Goal: Task Accomplishment & Management: Use online tool/utility

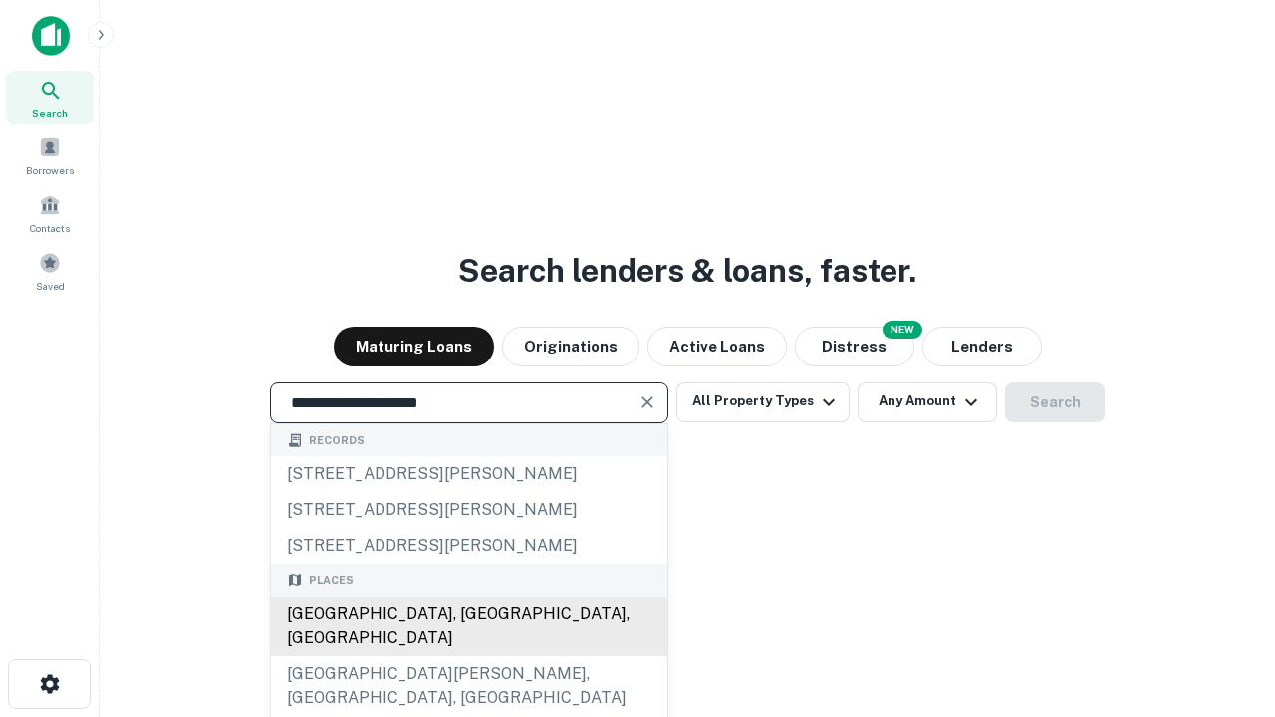
click at [468, 656] on div "Santa Monica, CA, USA" at bounding box center [469, 627] width 396 height 60
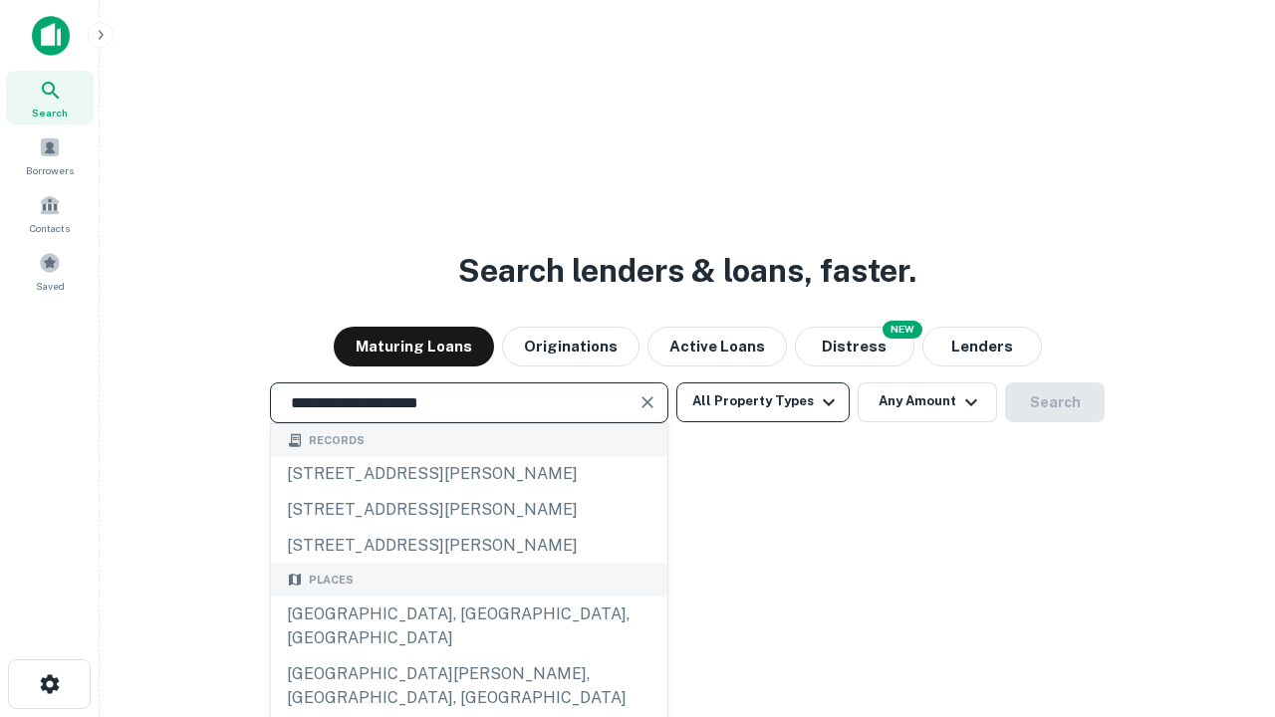
type input "**********"
click at [763, 401] on button "All Property Types" at bounding box center [762, 402] width 173 height 40
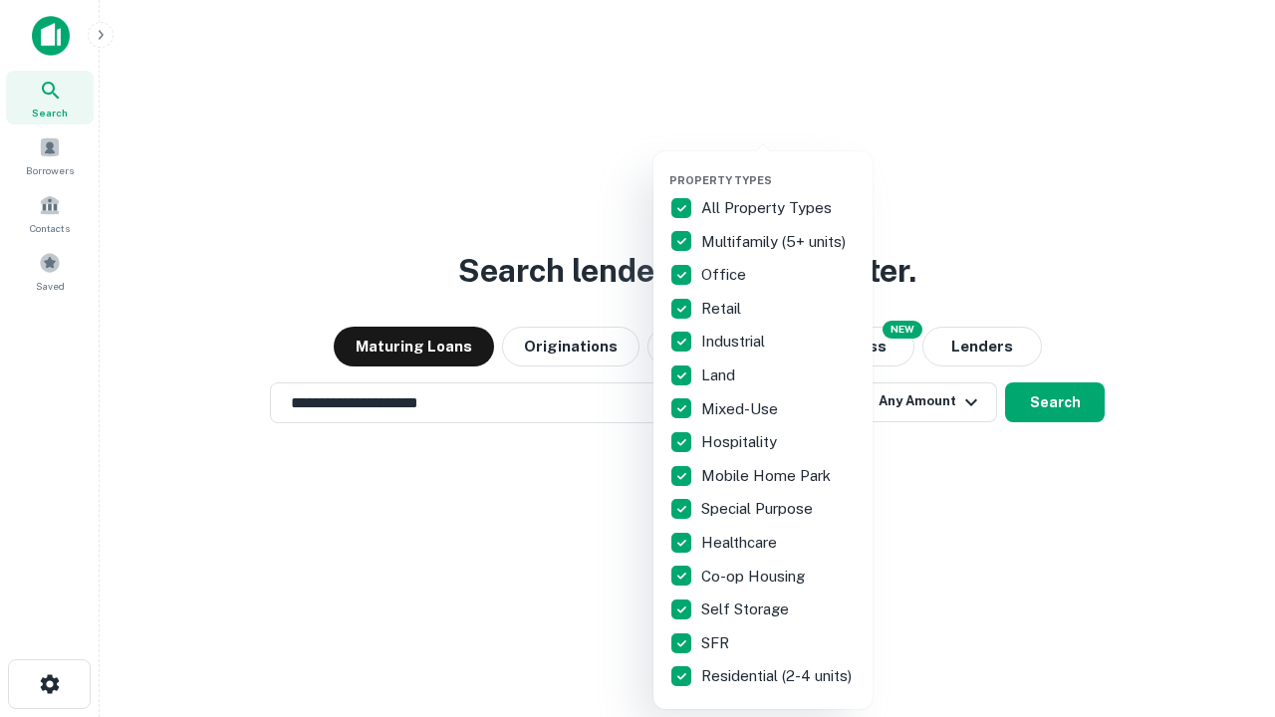
click at [779, 167] on button "button" at bounding box center [778, 167] width 219 height 1
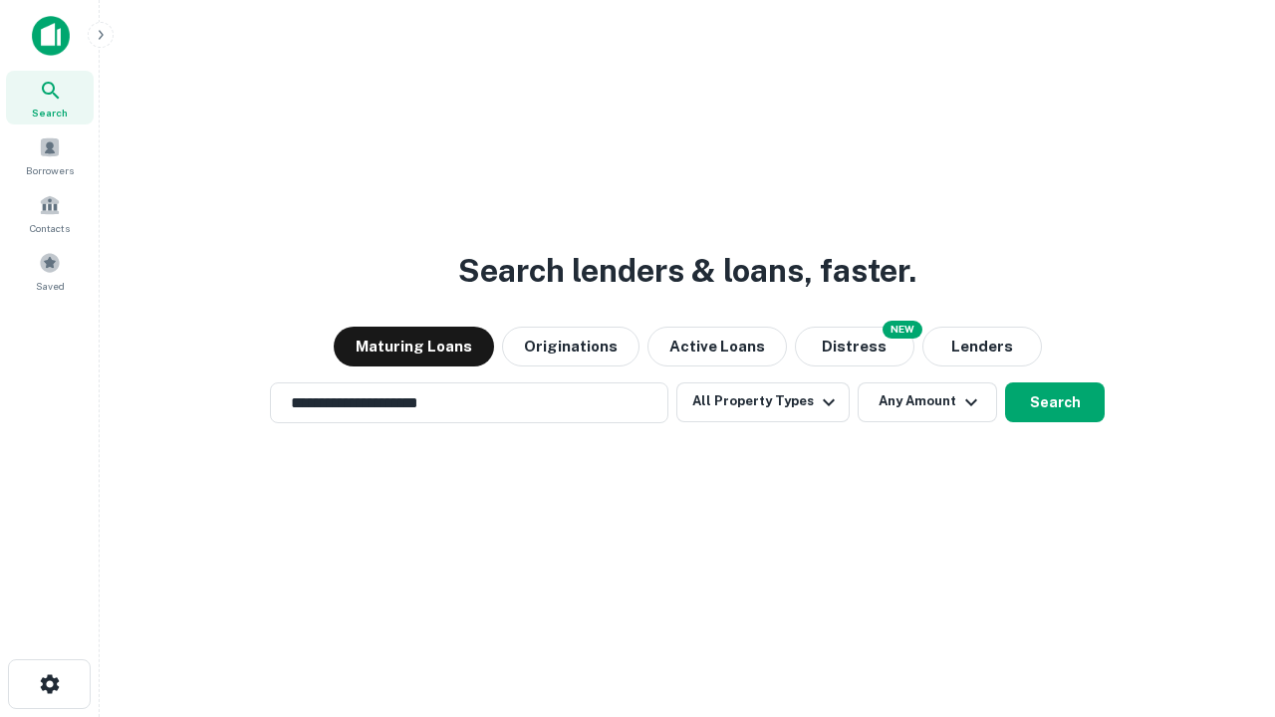
scroll to position [12, 240]
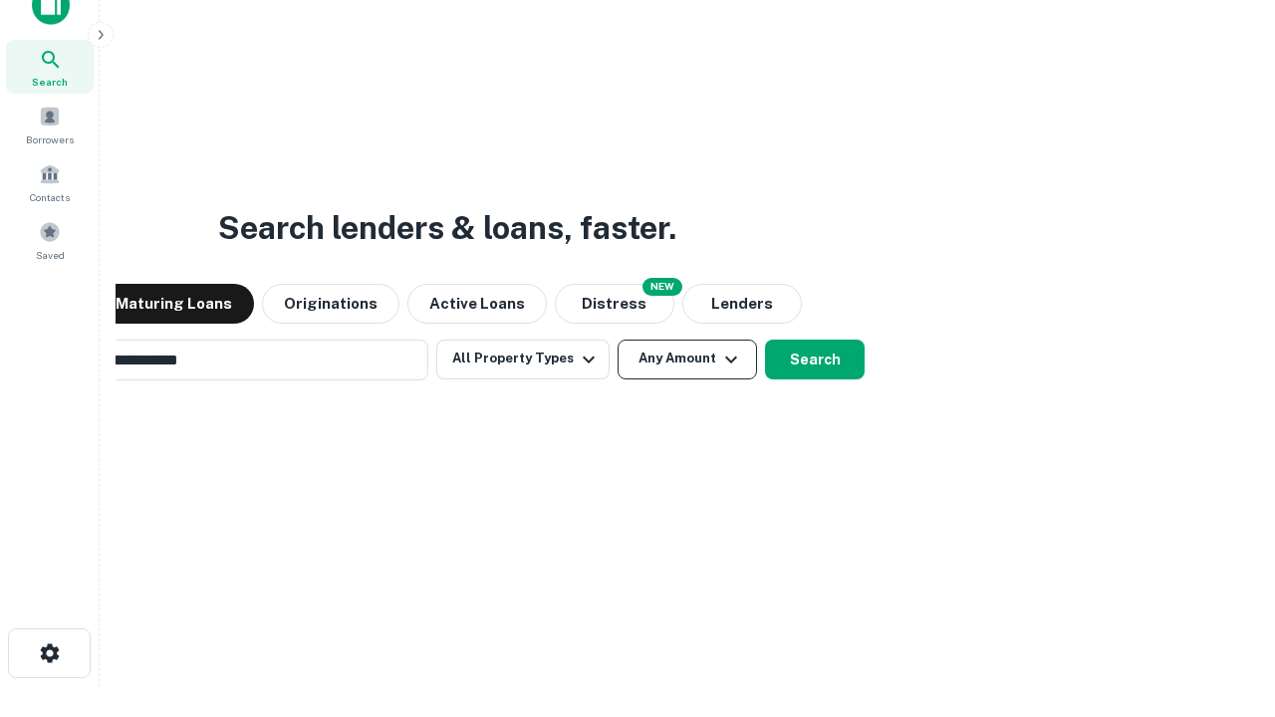
click at [617, 340] on button "Any Amount" at bounding box center [686, 360] width 139 height 40
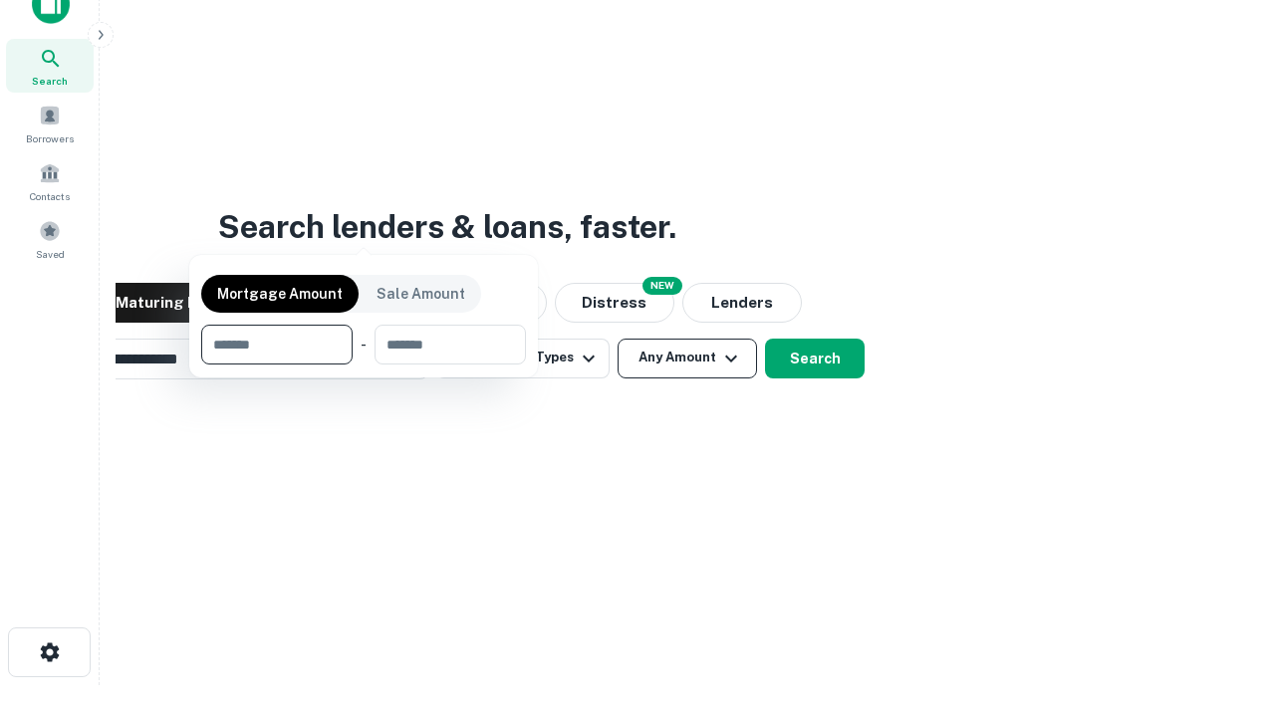
scroll to position [143, 564]
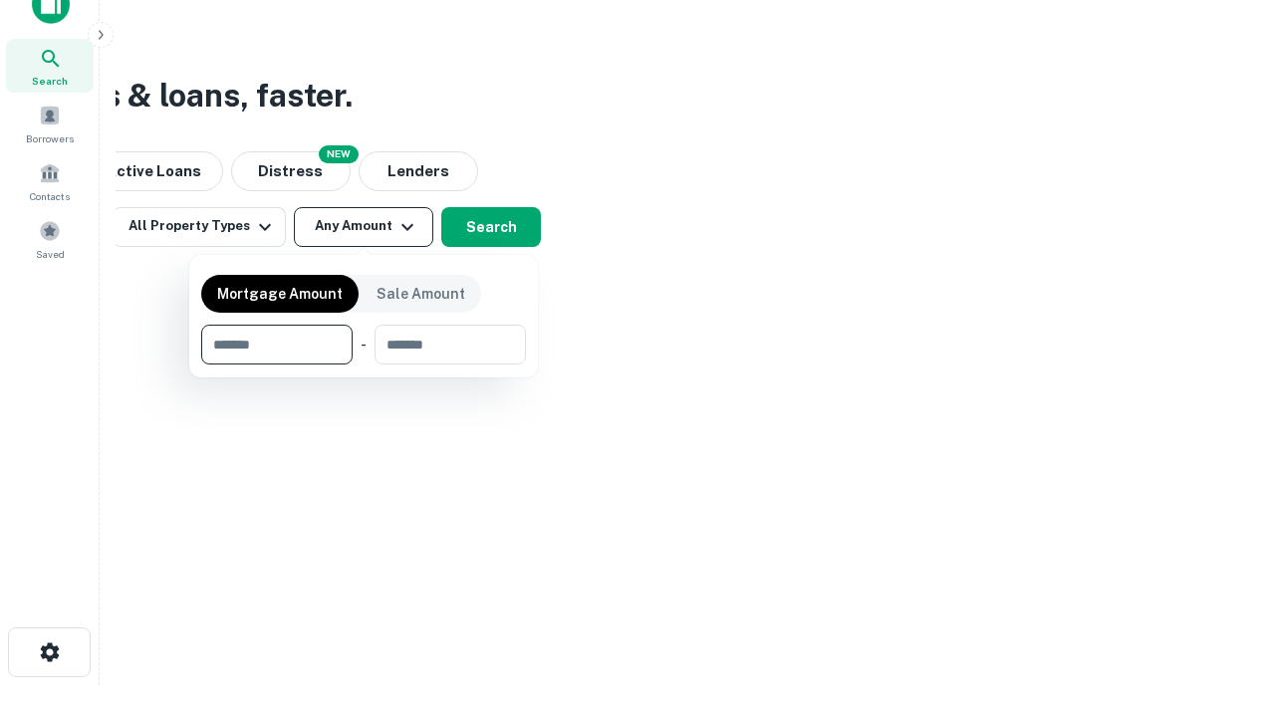
type input "*******"
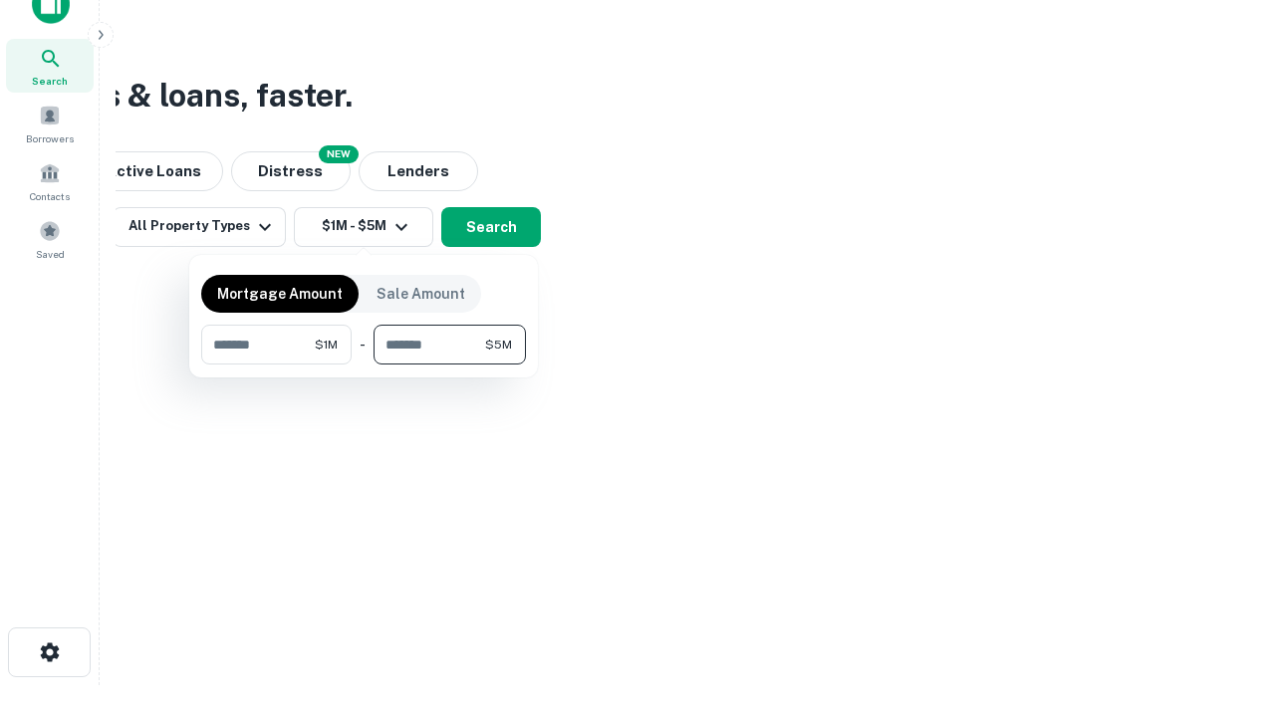
type input "*******"
click at [363, 364] on button "button" at bounding box center [363, 364] width 325 height 1
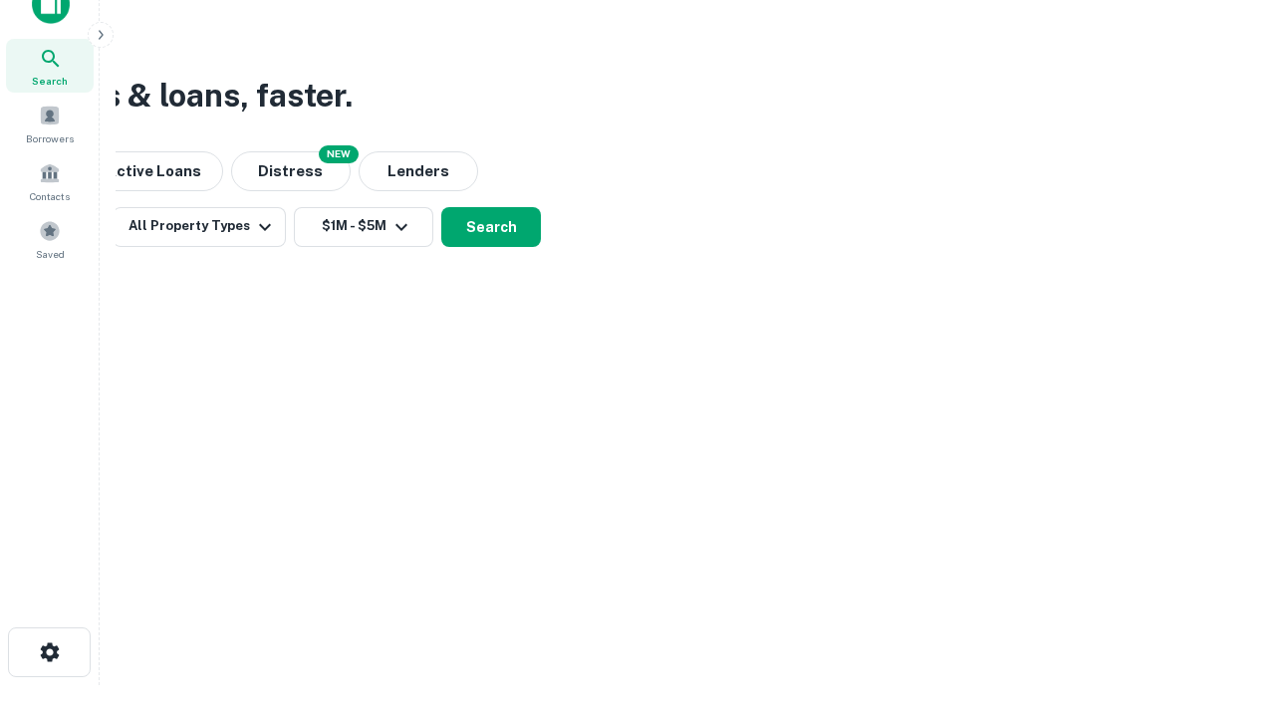
scroll to position [12, 367]
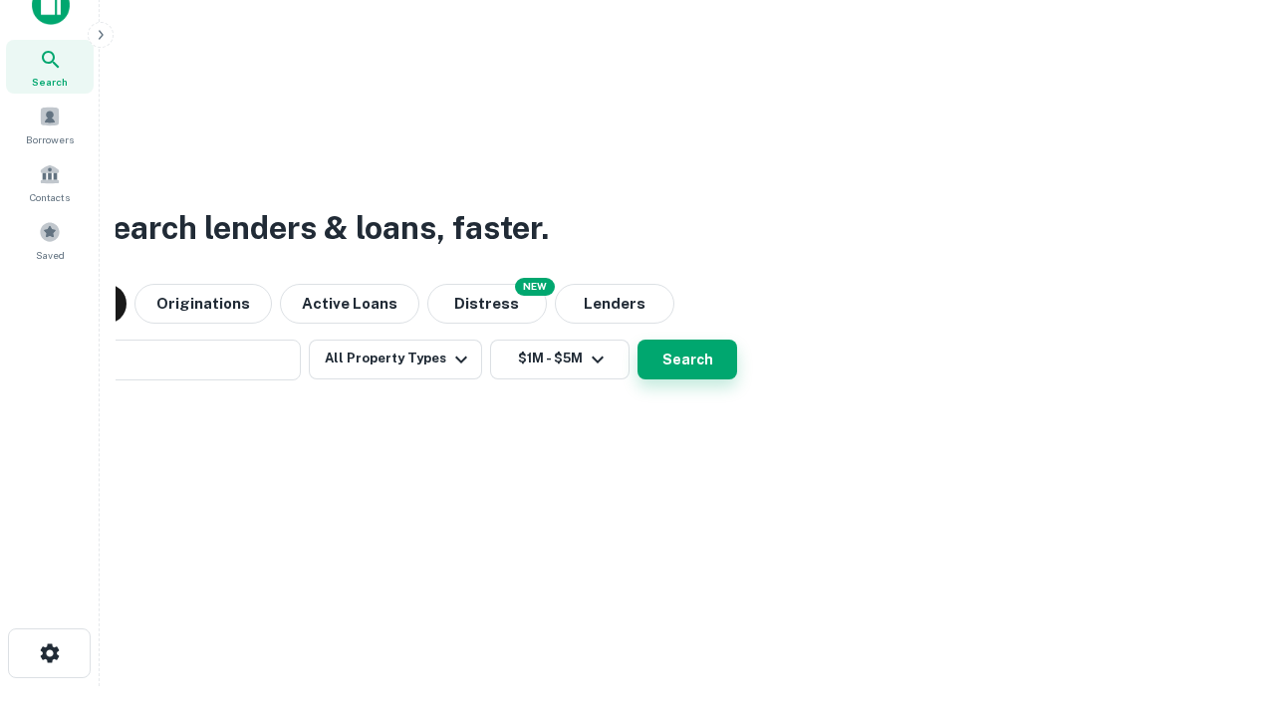
click at [637, 340] on button "Search" at bounding box center [687, 360] width 100 height 40
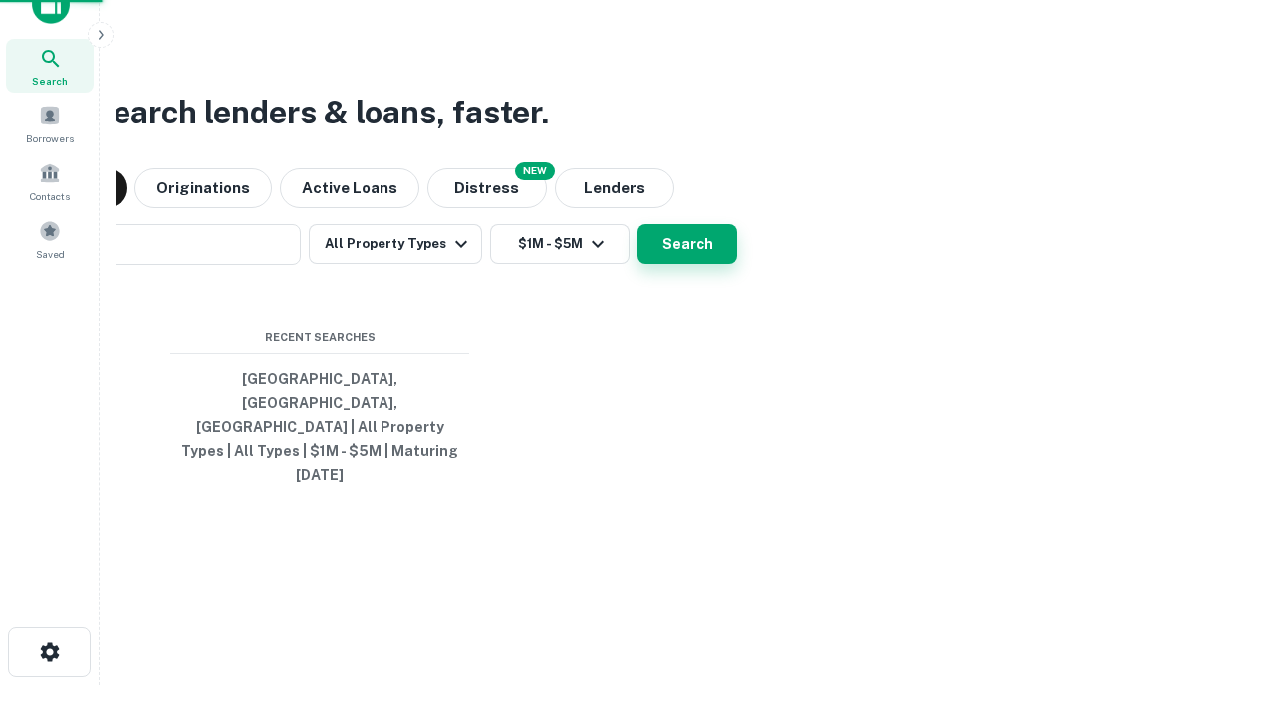
scroll to position [53, 564]
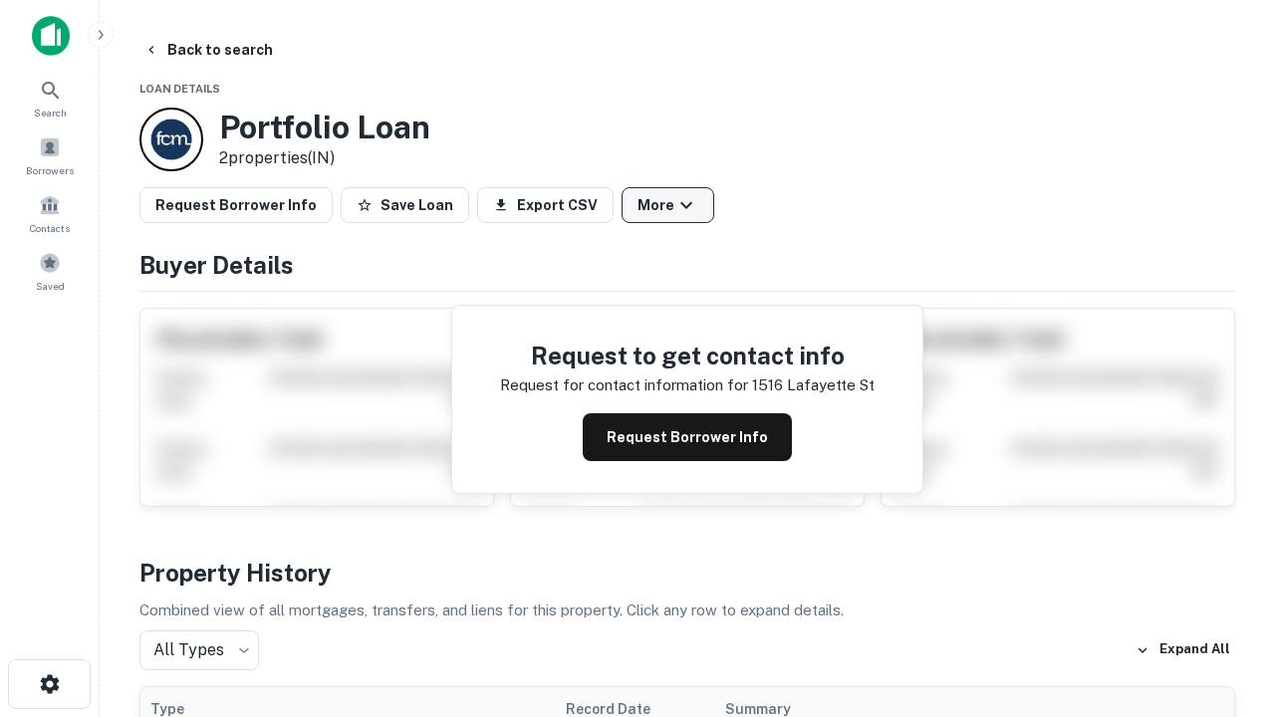
click at [667, 205] on button "More" at bounding box center [667, 205] width 93 height 36
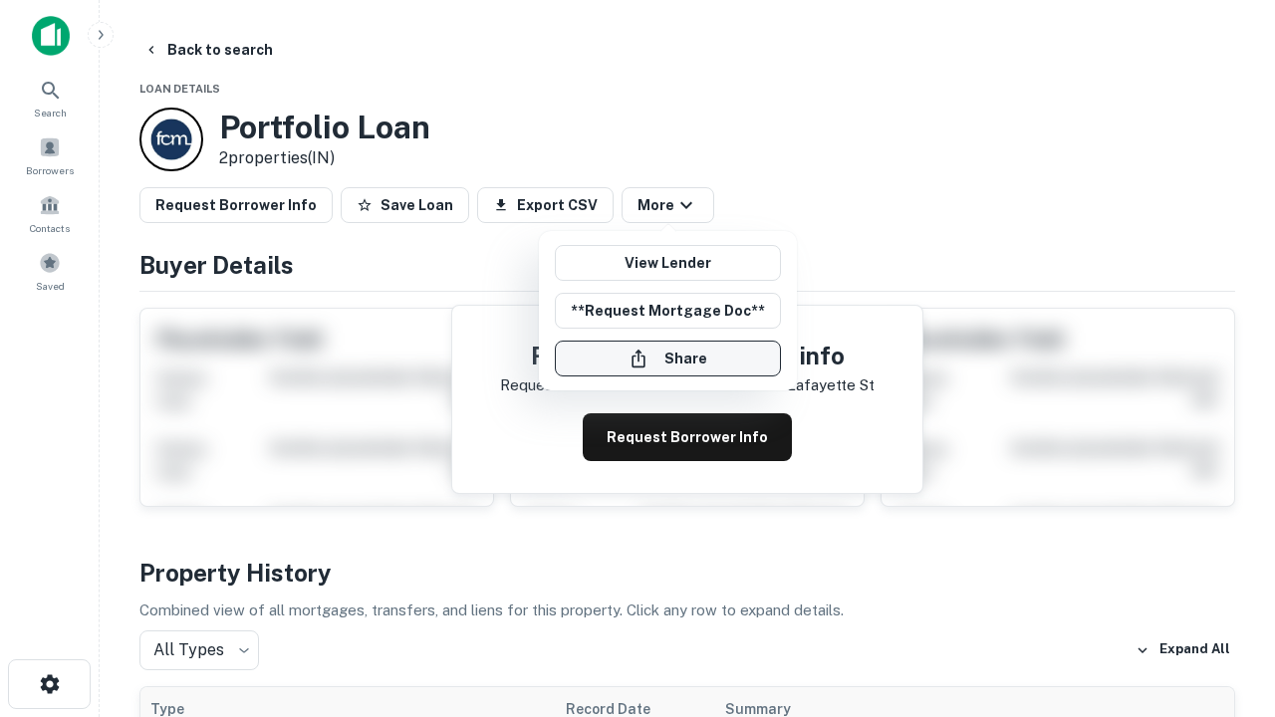
click at [667, 359] on button "Share" at bounding box center [668, 359] width 226 height 36
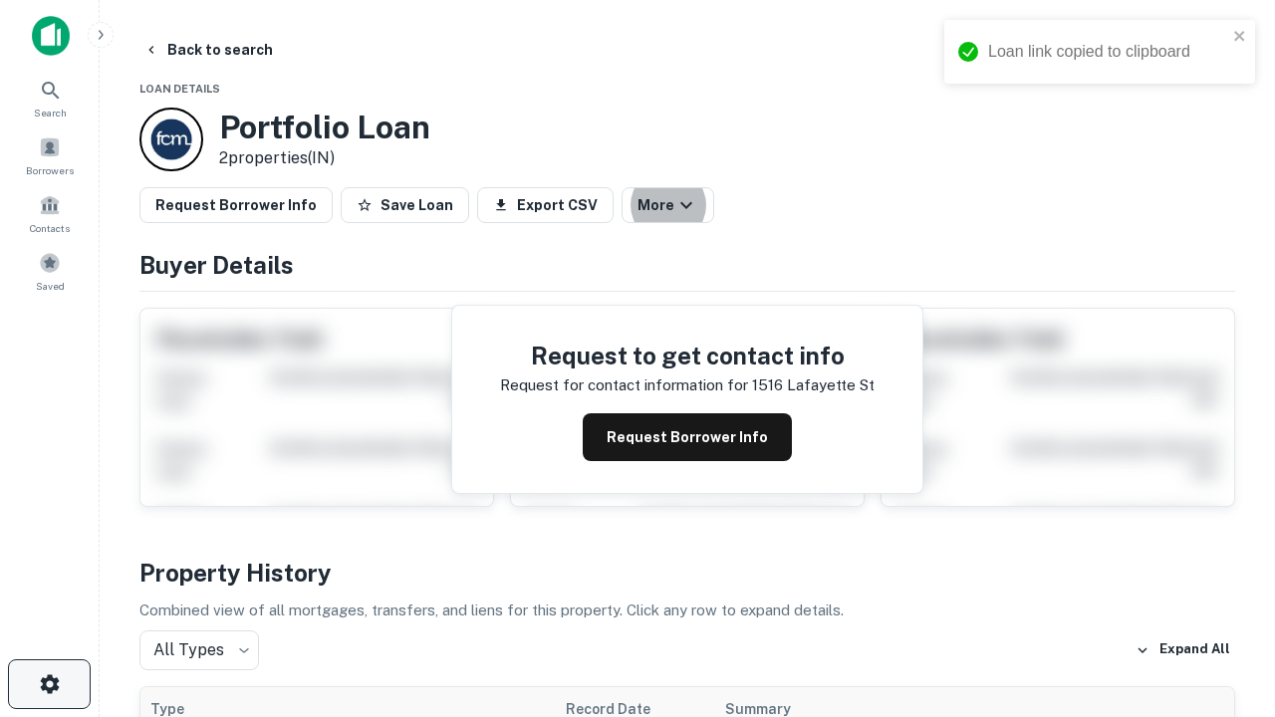
click at [49, 684] on icon "button" at bounding box center [50, 684] width 24 height 24
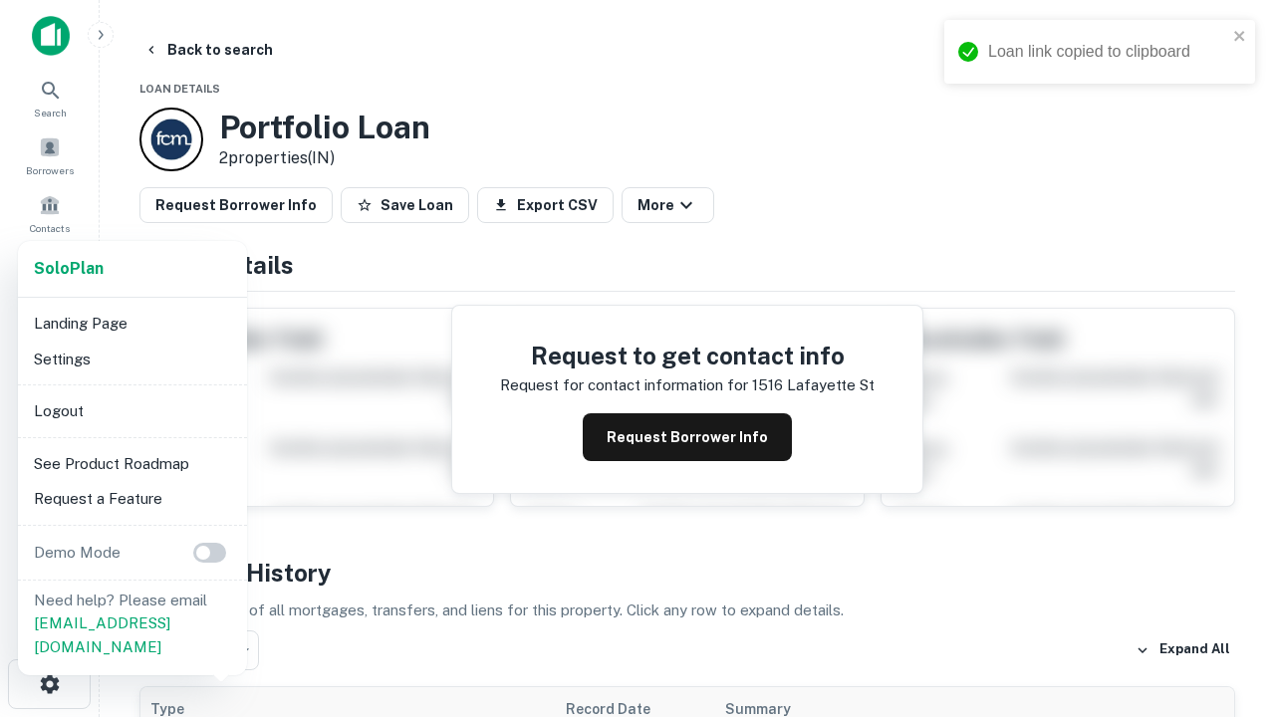
click at [131, 410] on li "Logout" at bounding box center [132, 411] width 213 height 36
